Goal: Transaction & Acquisition: Purchase product/service

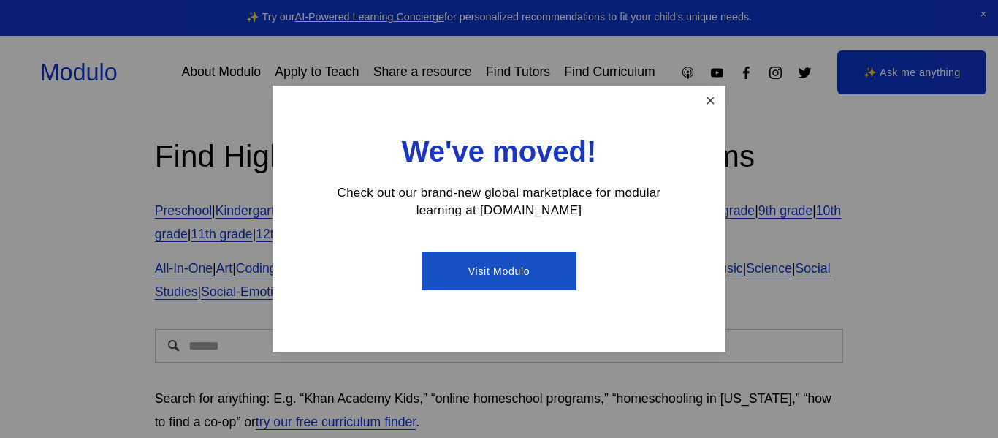
click at [704, 103] on link "Close" at bounding box center [711, 101] width 26 height 26
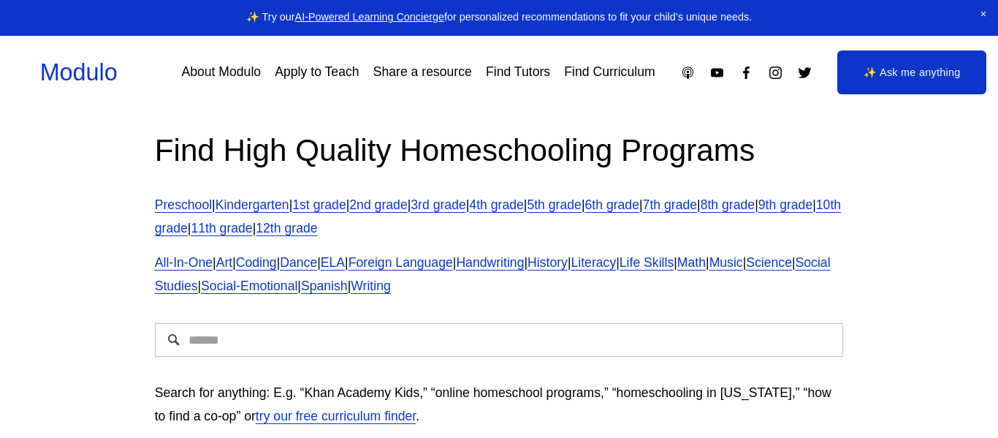
click at [0, 0] on icon "0 items in cart" at bounding box center [0, 0] width 0 height 0
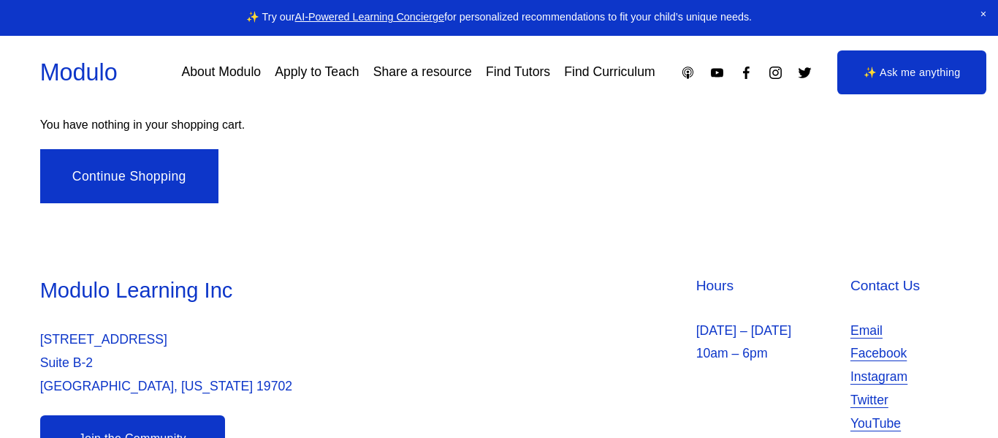
click at [0, 0] on icon at bounding box center [0, 0] width 0 height 0
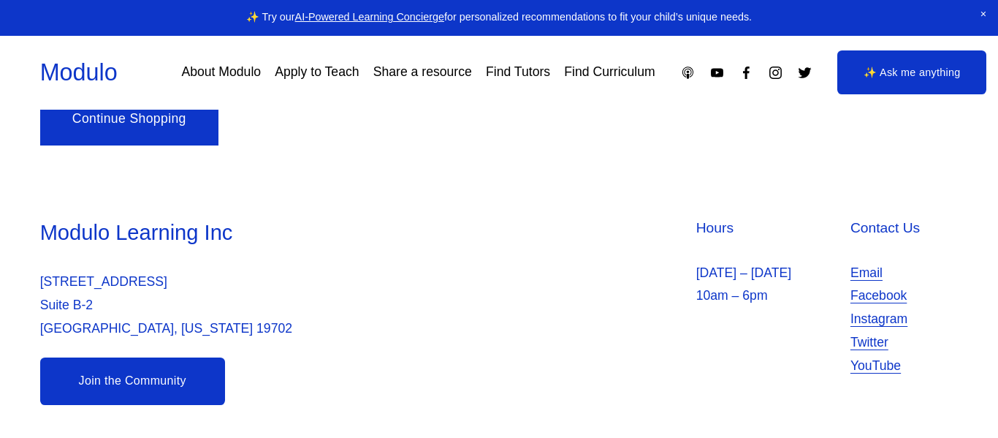
scroll to position [15147, 0]
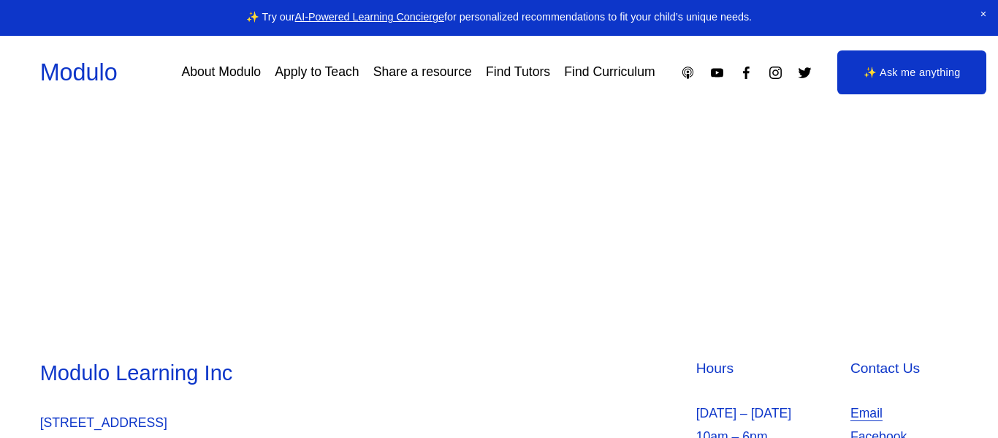
scroll to position [684, 3]
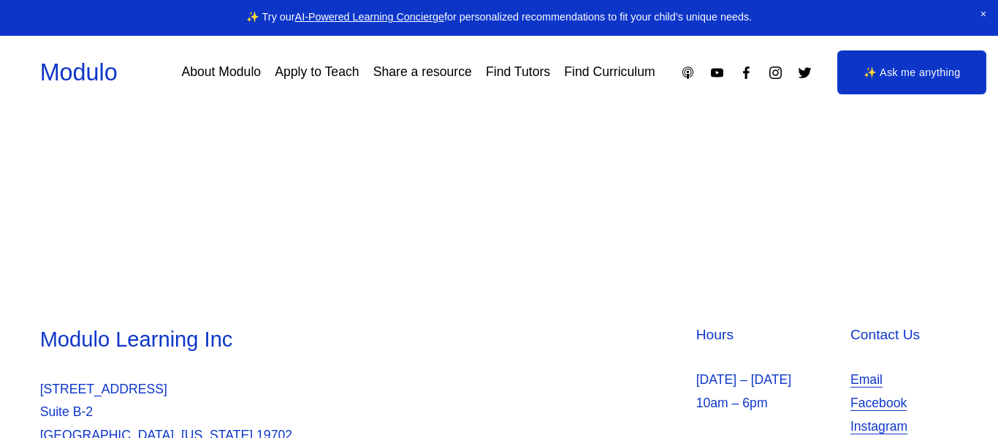
click at [40, 85] on link "Modulo" at bounding box center [78, 72] width 77 height 26
